Goal: Task Accomplishment & Management: Use online tool/utility

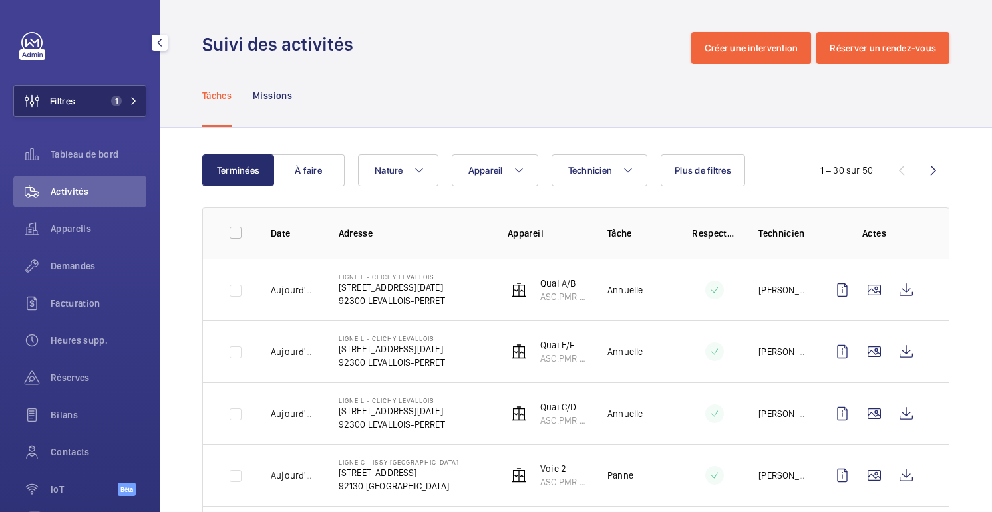
click at [113, 94] on button "Filtres 1" at bounding box center [79, 101] width 133 height 32
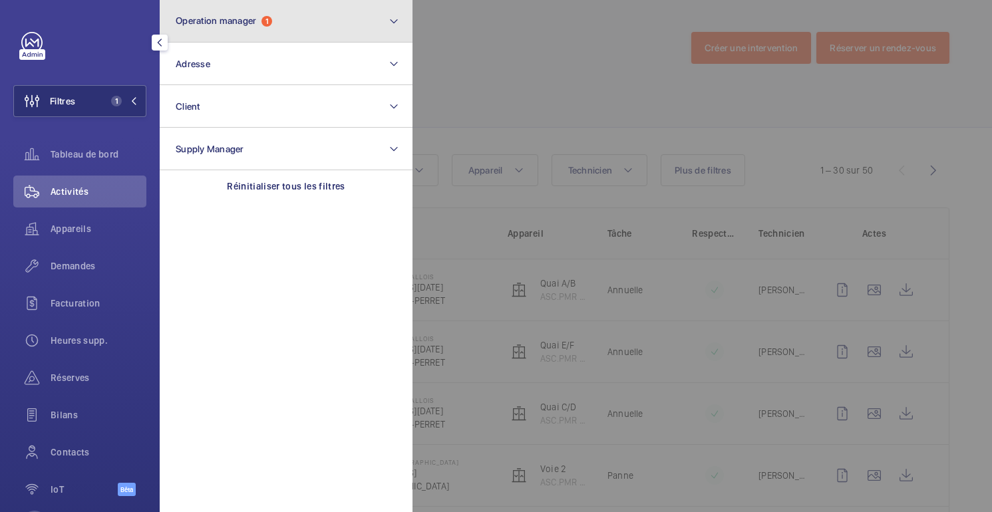
click at [253, 30] on button "Operation manager 1" at bounding box center [286, 21] width 253 height 43
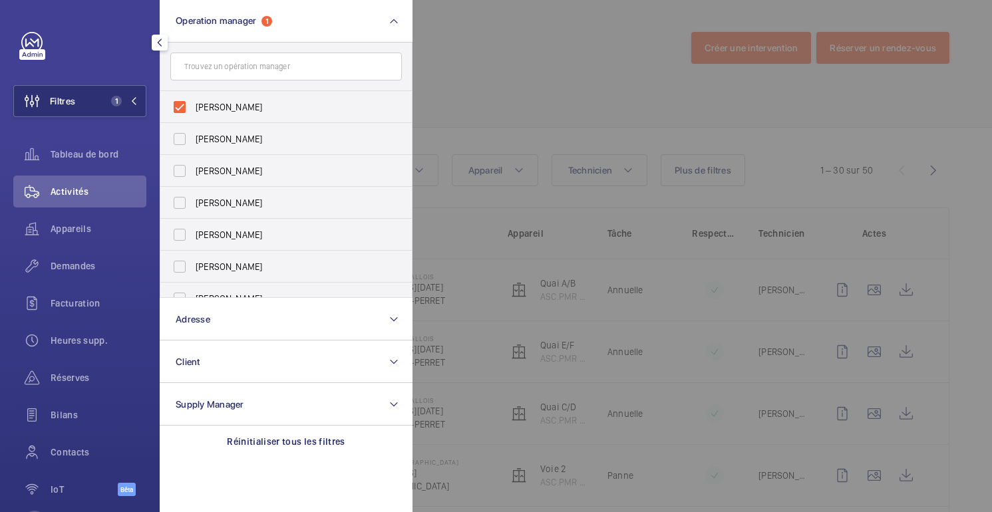
click at [491, 82] on div at bounding box center [908, 256] width 992 height 512
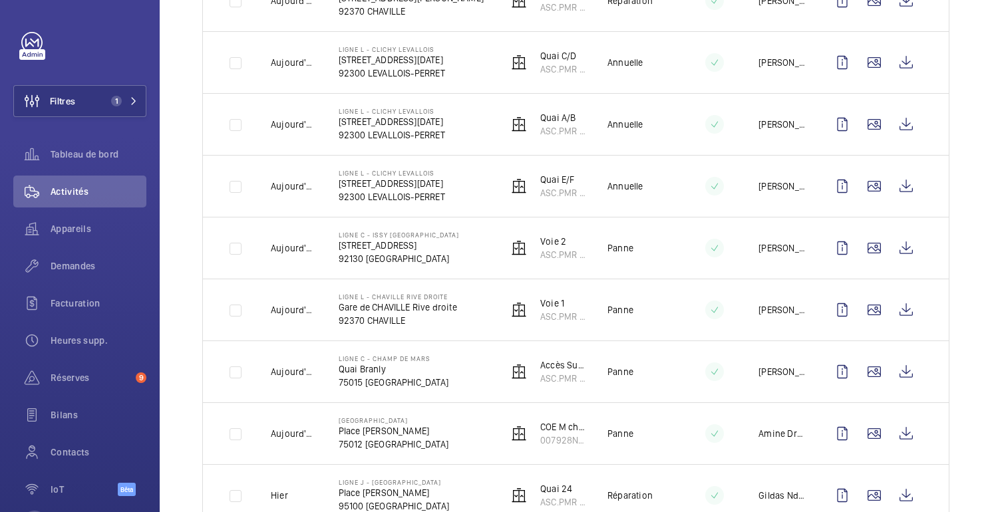
scroll to position [329, 0]
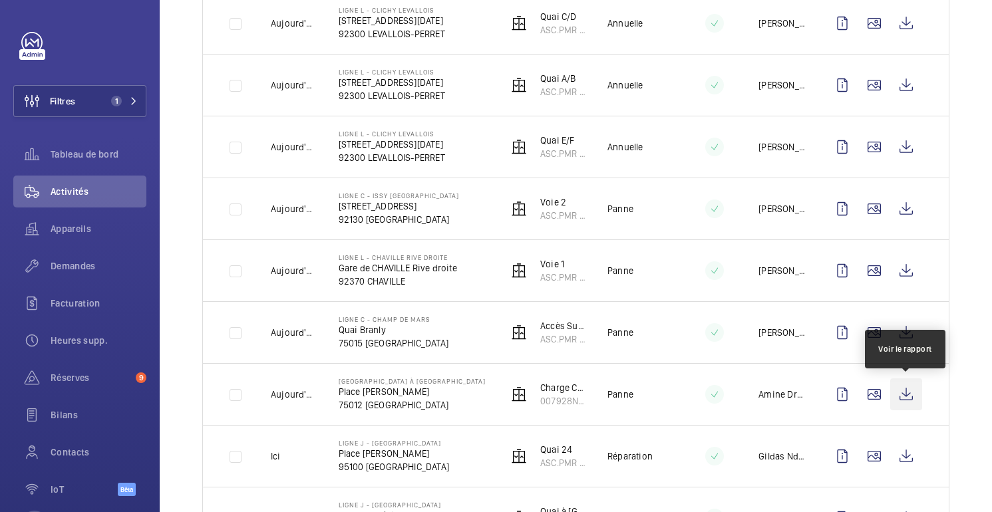
click at [908, 396] on wm-front-icon-button at bounding box center [906, 394] width 32 height 32
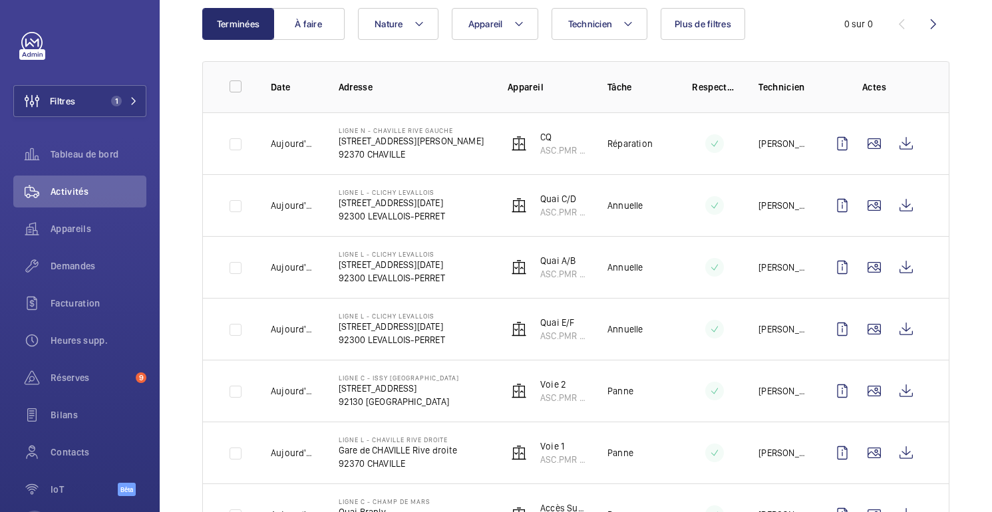
scroll to position [0, 0]
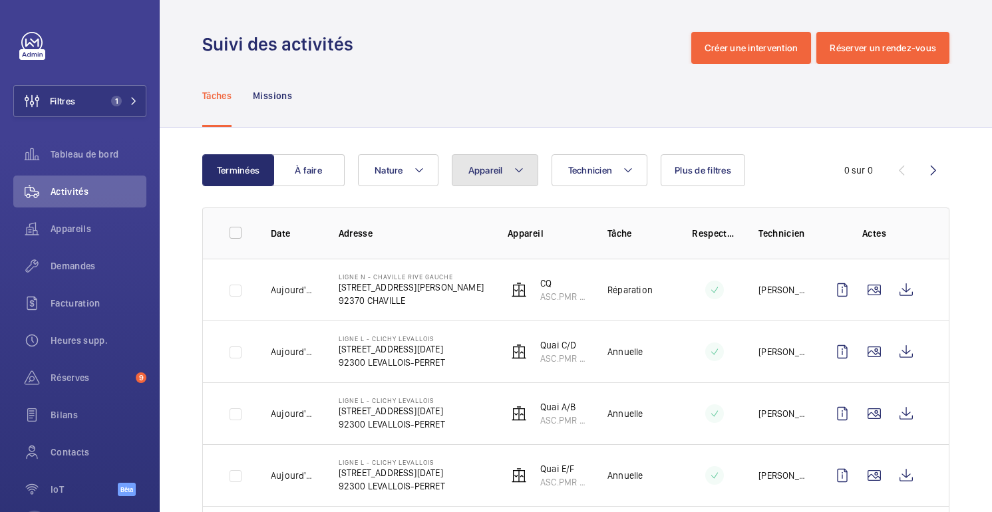
click at [489, 174] on font "Appareil" at bounding box center [485, 170] width 35 height 11
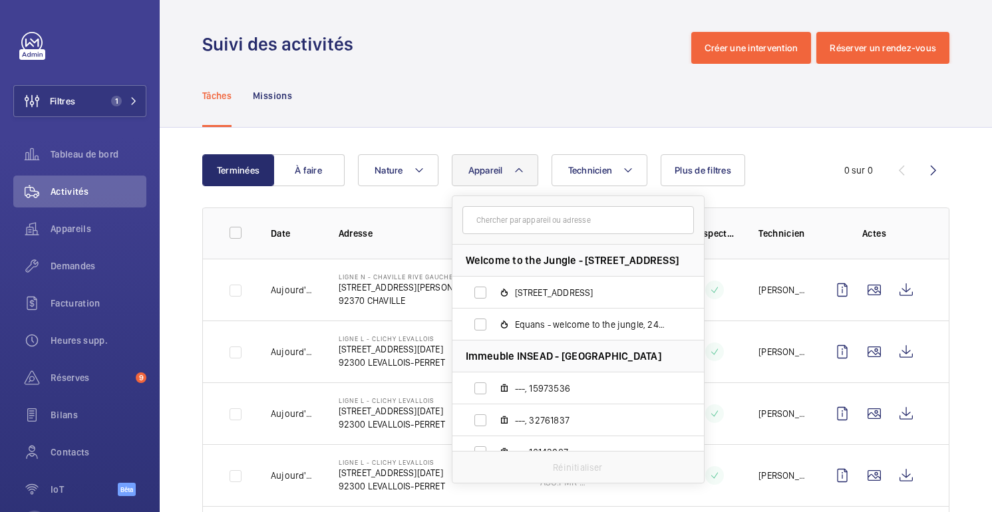
click at [529, 219] on input "text" at bounding box center [577, 220] width 231 height 28
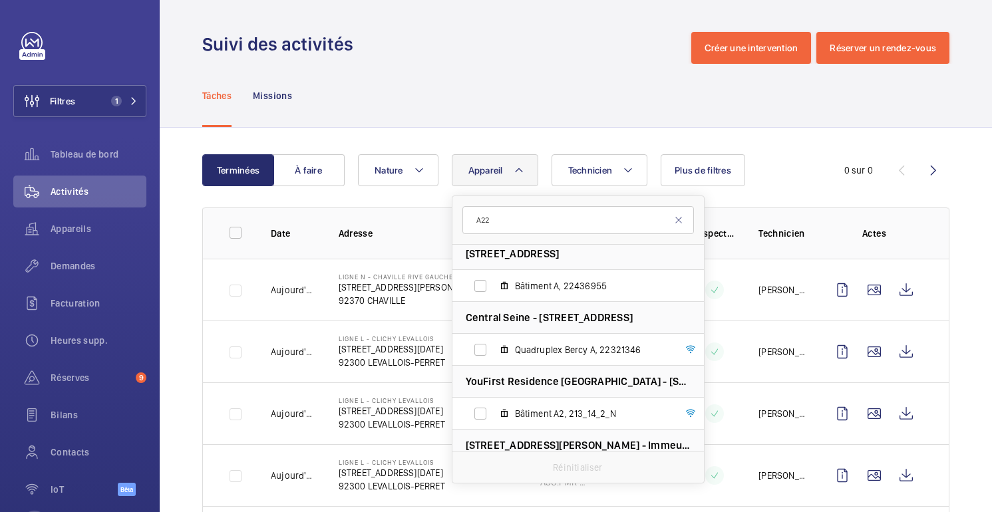
scroll to position [69, 0]
type input "A22"
click at [585, 354] on span "Quadruplex Bercy A, 22321346" at bounding box center [592, 350] width 154 height 13
click at [493, 354] on input "Quadruplex Bercy A, 22321346" at bounding box center [480, 351] width 27 height 27
checkbox input "true"
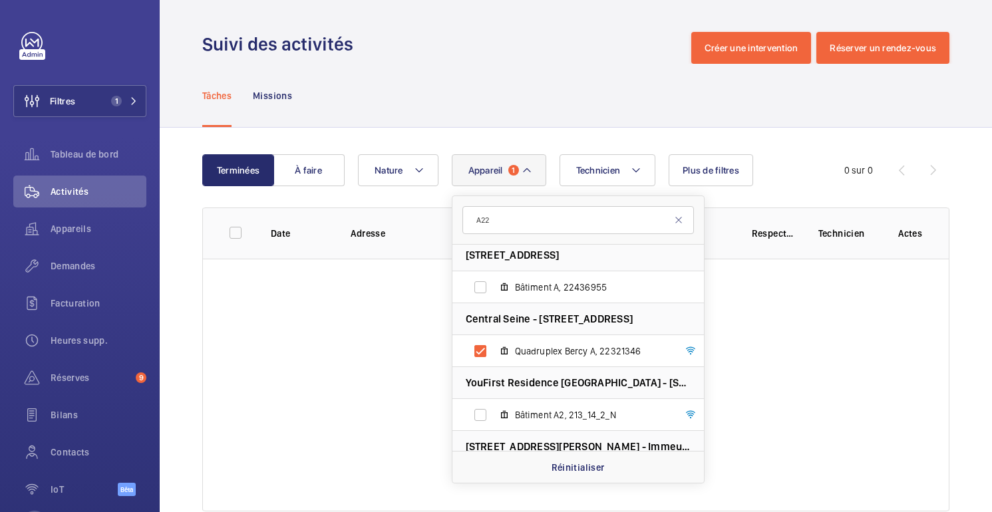
click at [327, 116] on div "Tâches Missions" at bounding box center [575, 95] width 747 height 63
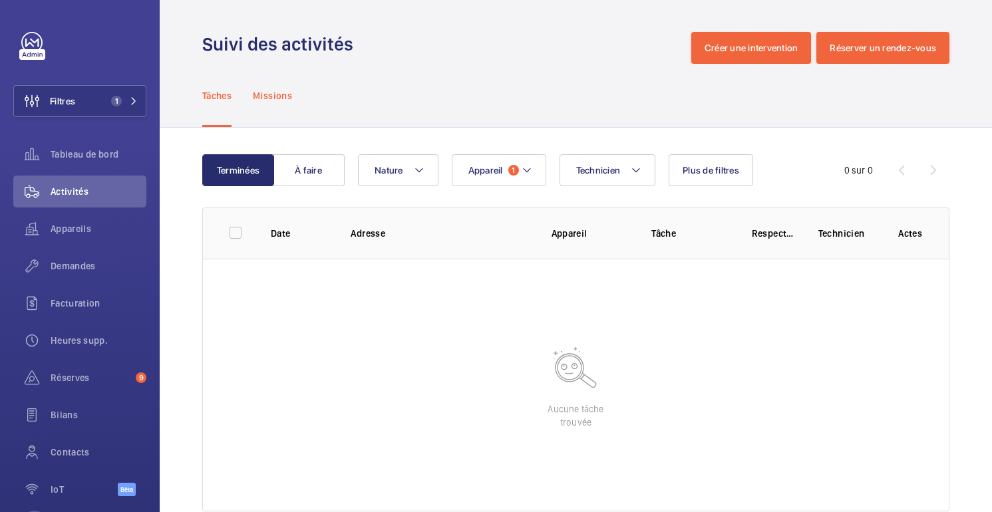
click at [284, 102] on div "Missions" at bounding box center [272, 95] width 39 height 63
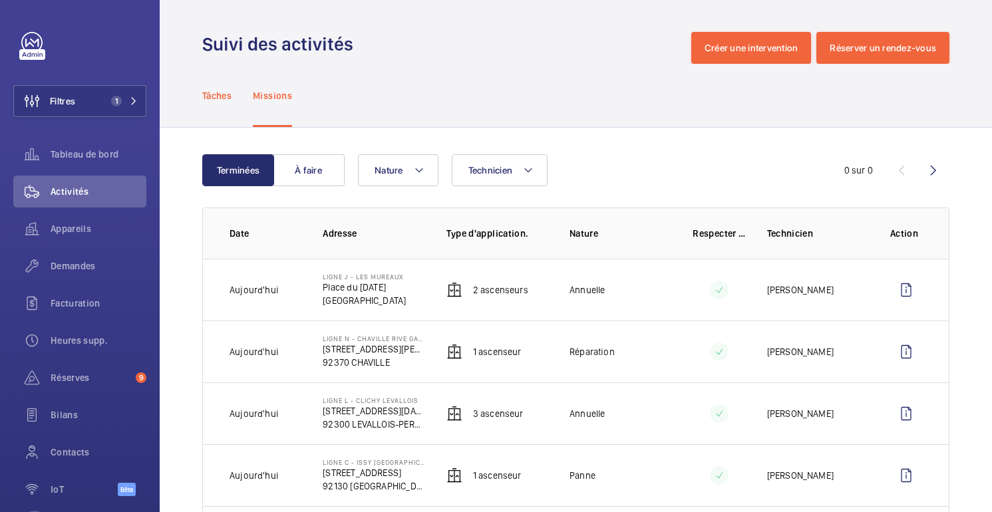
click at [217, 105] on div "Tâches" at bounding box center [216, 95] width 29 height 63
